Goal: Use online tool/utility: Utilize a website feature to perform a specific function

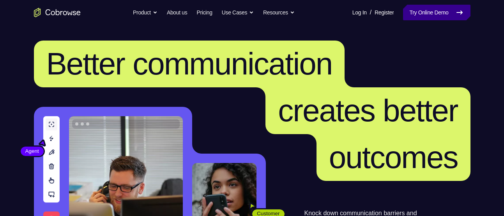
click at [414, 12] on link "Try Online Demo" at bounding box center [436, 13] width 67 height 16
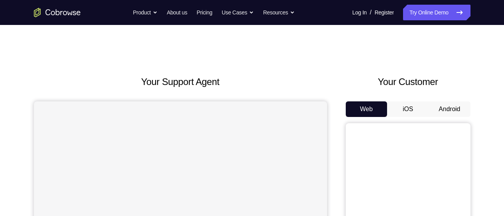
click at [452, 115] on button "Android" at bounding box center [450, 109] width 42 height 16
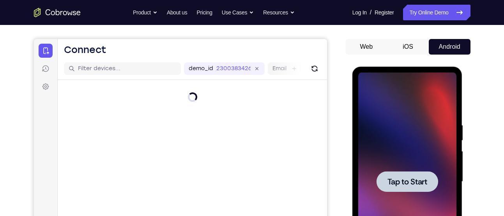
click at [402, 178] on span "Tap to Start" at bounding box center [407, 182] width 40 height 8
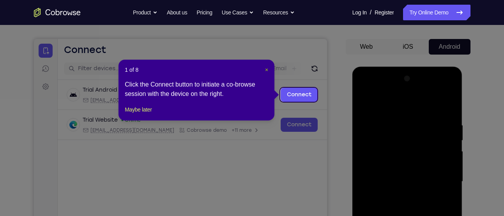
click at [266, 68] on header "1 of 8 ×" at bounding box center [196, 70] width 143 height 8
click at [266, 68] on span "×" at bounding box center [266, 70] width 3 height 6
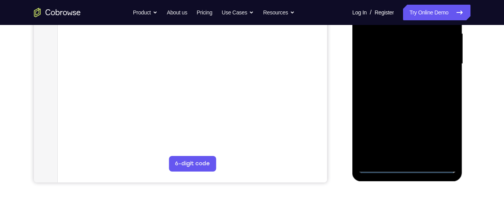
scroll to position [199, 0]
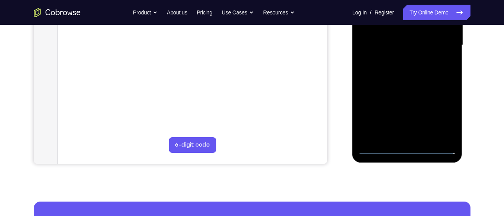
click at [406, 143] on div at bounding box center [407, 45] width 98 height 218
click at [408, 147] on div at bounding box center [407, 45] width 98 height 218
click at [435, 115] on div at bounding box center [407, 45] width 98 height 218
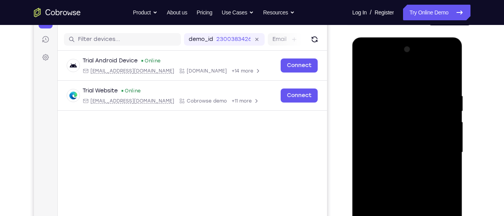
scroll to position [91, 0]
click at [419, 80] on div at bounding box center [407, 153] width 98 height 218
click at [437, 150] on div at bounding box center [407, 153] width 98 height 218
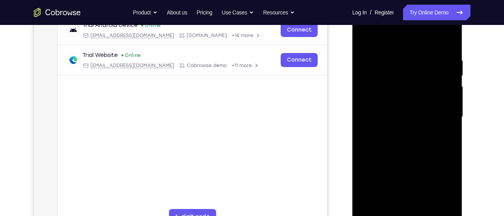
click at [397, 129] on div at bounding box center [407, 117] width 98 height 218
click at [398, 107] on div at bounding box center [407, 117] width 98 height 218
click at [446, 99] on div at bounding box center [407, 117] width 98 height 218
click at [421, 114] on div at bounding box center [407, 117] width 98 height 218
click at [380, 144] on div at bounding box center [407, 117] width 98 height 218
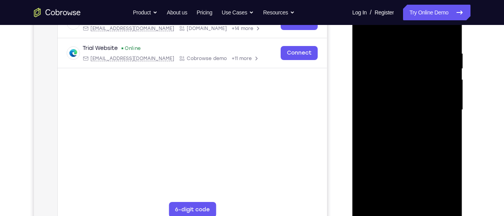
scroll to position [135, 0]
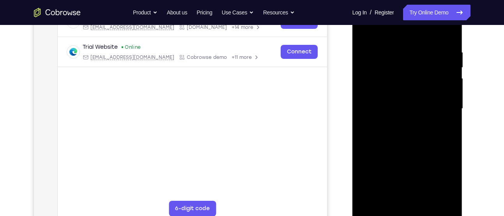
click at [394, 45] on div at bounding box center [407, 109] width 98 height 218
click at [446, 32] on div at bounding box center [407, 109] width 98 height 218
click at [396, 51] on div at bounding box center [407, 109] width 98 height 218
click at [394, 48] on div at bounding box center [407, 109] width 98 height 218
click at [368, 32] on div at bounding box center [407, 109] width 98 height 218
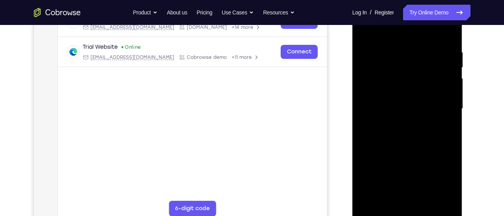
click at [363, 32] on div at bounding box center [407, 109] width 98 height 218
click at [447, 32] on div at bounding box center [407, 109] width 98 height 218
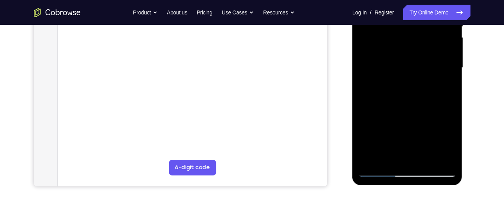
scroll to position [171, 0]
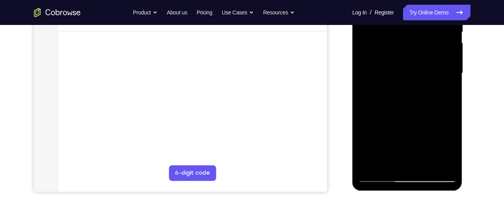
click at [451, 90] on div at bounding box center [407, 73] width 98 height 218
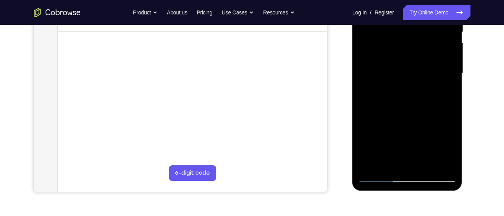
click at [451, 90] on div at bounding box center [407, 73] width 98 height 218
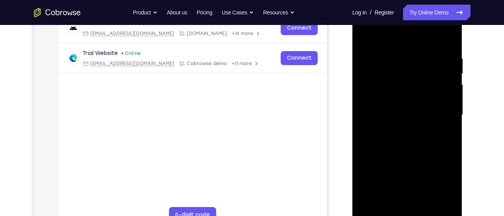
scroll to position [129, 0]
click at [446, 35] on div at bounding box center [407, 115] width 98 height 218
click at [449, 34] on div at bounding box center [407, 115] width 98 height 218
click at [440, 137] on div at bounding box center [407, 115] width 98 height 218
click at [442, 152] on div at bounding box center [407, 115] width 98 height 218
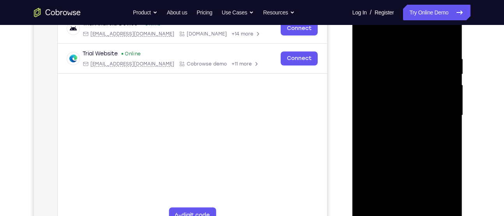
click at [443, 184] on div at bounding box center [407, 115] width 98 height 218
click at [366, 37] on div at bounding box center [407, 115] width 98 height 218
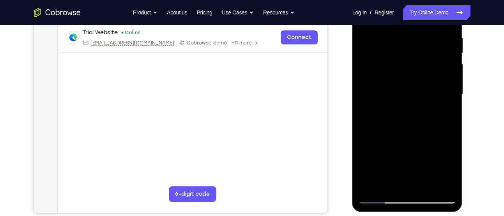
click at [452, 116] on div at bounding box center [407, 94] width 98 height 218
click at [451, 93] on div at bounding box center [407, 94] width 98 height 218
click at [450, 94] on div at bounding box center [407, 94] width 98 height 218
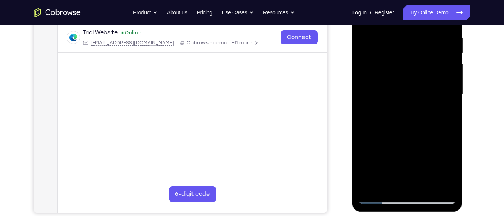
click at [450, 94] on div at bounding box center [407, 94] width 98 height 218
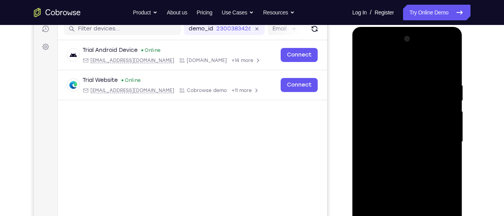
scroll to position [101, 0]
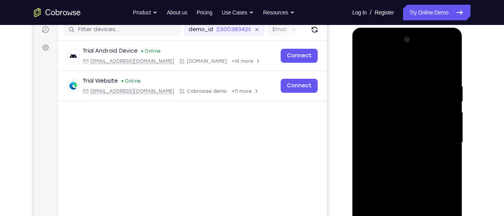
click at [362, 71] on div at bounding box center [407, 143] width 98 height 218
click at [381, 71] on div at bounding box center [407, 143] width 98 height 218
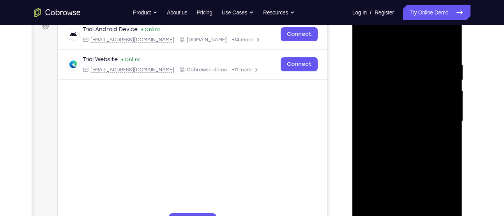
scroll to position [123, 0]
click at [365, 41] on div at bounding box center [407, 121] width 98 height 218
click at [394, 112] on div at bounding box center [407, 121] width 98 height 218
click at [383, 113] on div at bounding box center [407, 121] width 98 height 218
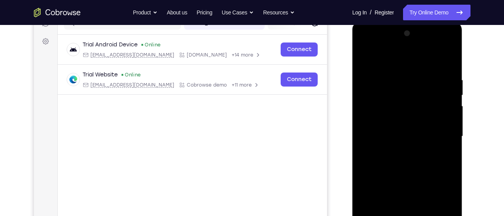
scroll to position [97, 0]
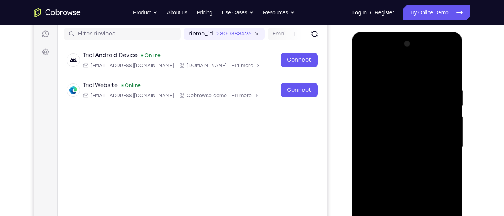
click at [410, 99] on div at bounding box center [407, 147] width 98 height 218
click at [449, 106] on div at bounding box center [407, 147] width 98 height 218
click at [451, 108] on div at bounding box center [407, 147] width 98 height 218
click at [450, 107] on div at bounding box center [407, 147] width 98 height 218
click at [366, 69] on div at bounding box center [407, 147] width 98 height 218
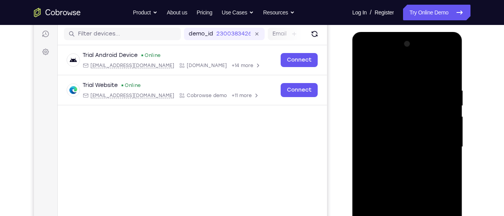
click at [376, 87] on div at bounding box center [407, 147] width 98 height 218
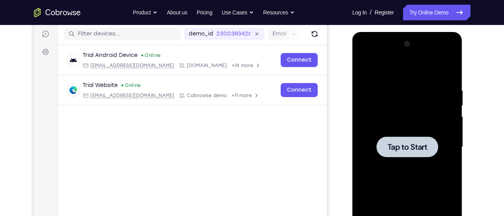
click at [376, 87] on div at bounding box center [407, 147] width 98 height 218
